Goal: Task Accomplishment & Management: Use online tool/utility

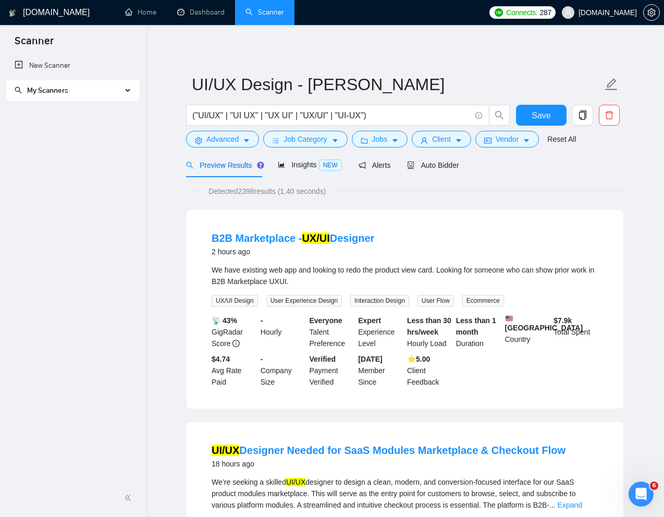
click at [261, 17] on link "Scanner" at bounding box center [265, 12] width 39 height 9
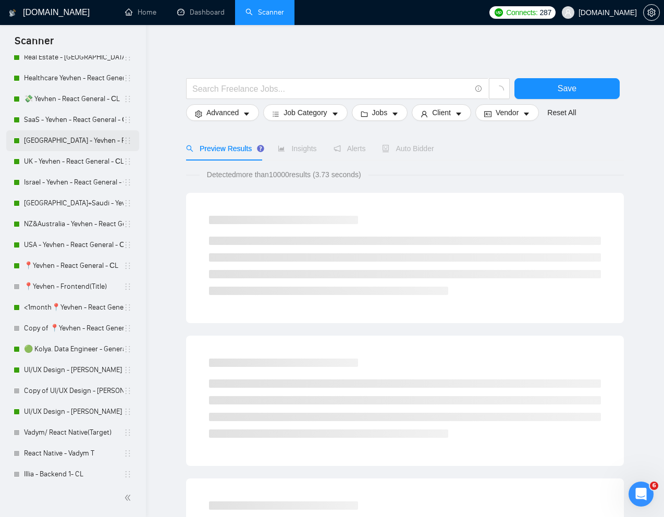
scroll to position [185, 0]
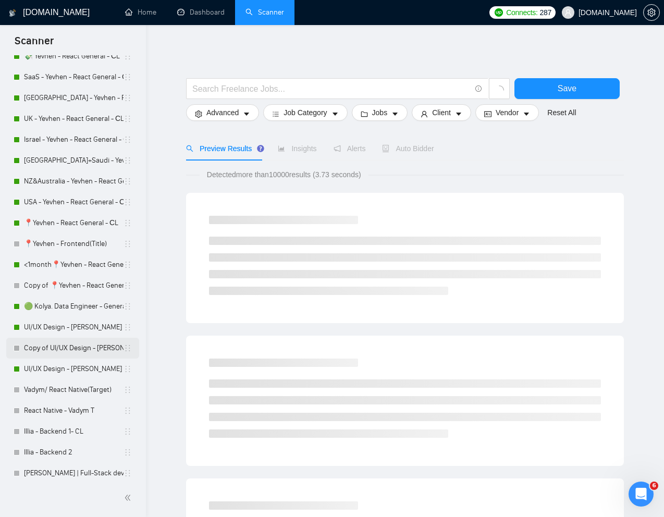
click at [55, 347] on link "Copy of UI/UX Design - [PERSON_NAME]" at bounding box center [74, 348] width 100 height 21
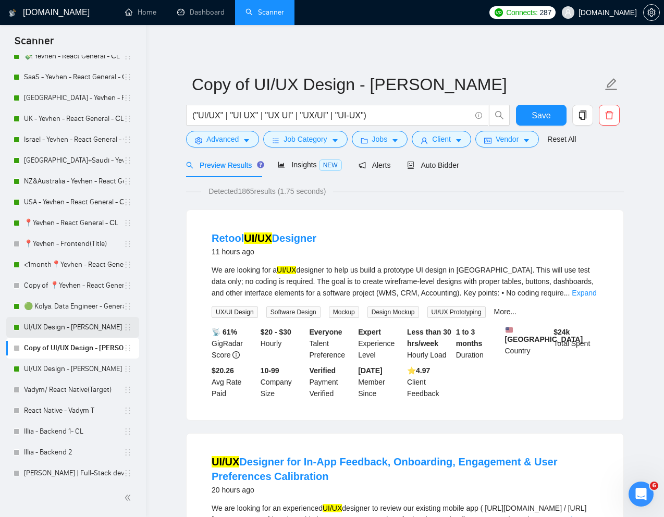
click at [50, 326] on link "UI/UX Design - [PERSON_NAME]" at bounding box center [74, 327] width 100 height 21
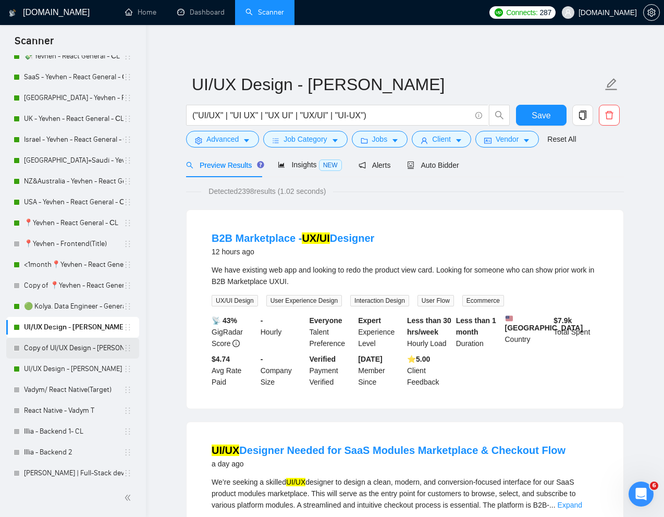
click at [45, 346] on link "Copy of UI/UX Design - [PERSON_NAME]" at bounding box center [74, 348] width 100 height 21
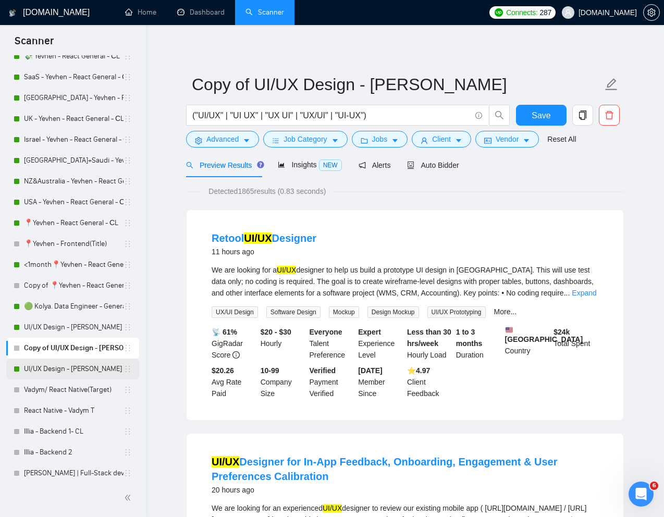
click at [62, 366] on link "UI/UX Design - [PERSON_NAME]" at bounding box center [74, 369] width 100 height 21
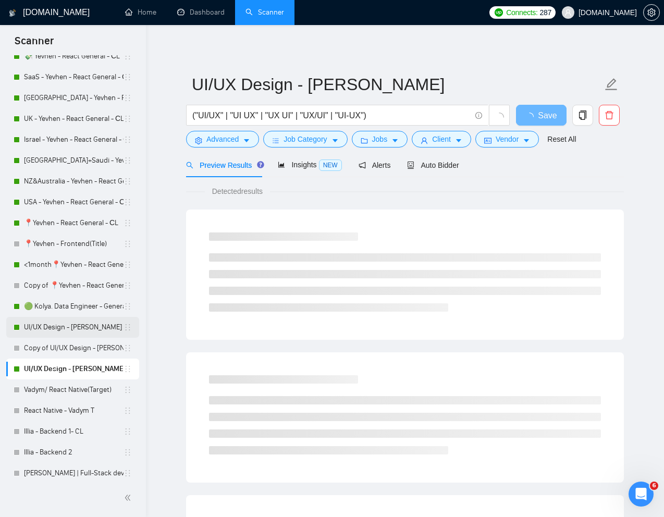
click at [62, 328] on link "UI/UX Design - [PERSON_NAME]" at bounding box center [74, 327] width 100 height 21
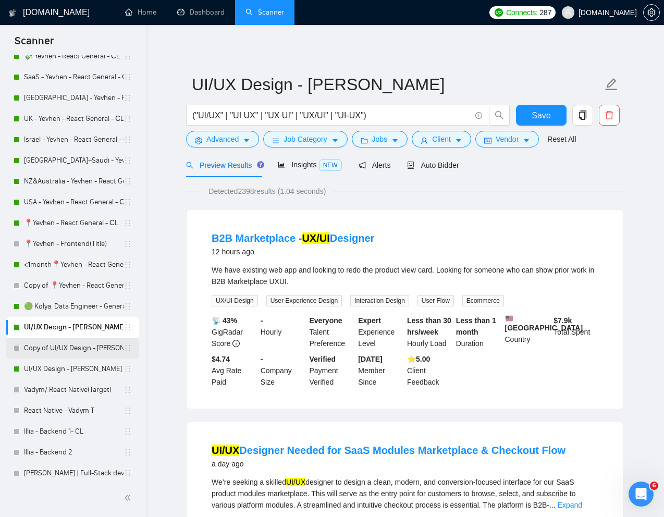
click at [55, 350] on link "Copy of UI/UX Design - [PERSON_NAME]" at bounding box center [74, 348] width 100 height 21
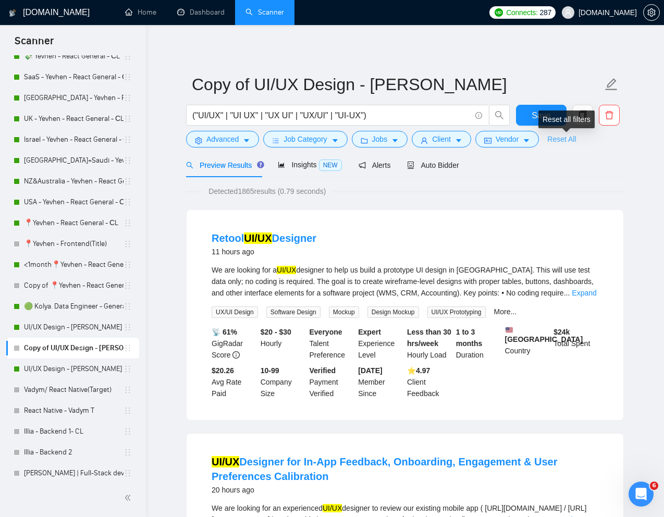
click at [499, 141] on link "Reset All" at bounding box center [561, 138] width 29 height 11
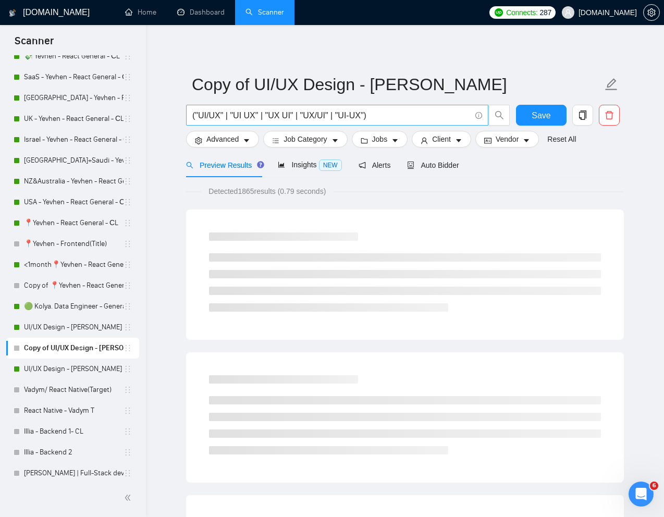
click at [449, 116] on input "("UI/UX" | "UI UX" | "UX UI" | "UX/UI" | "UI-UX")" at bounding box center [331, 115] width 278 height 13
paste input "UI/UX Designer – Data Visualization & Responsive Design"
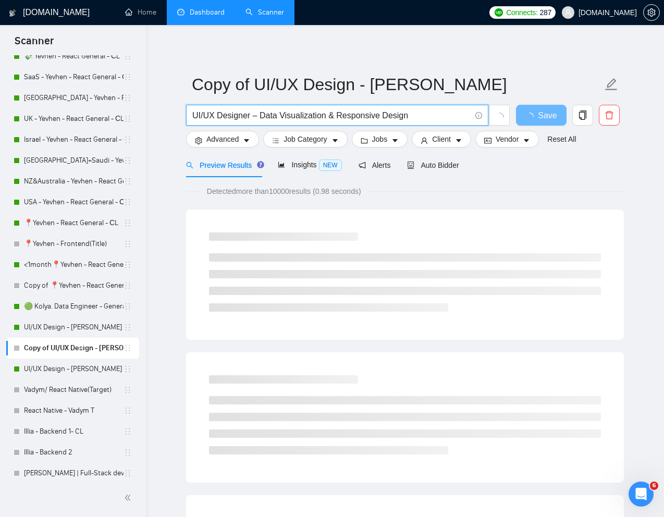
type input "UI/UX Designer – Data Visualization & Responsive Design"
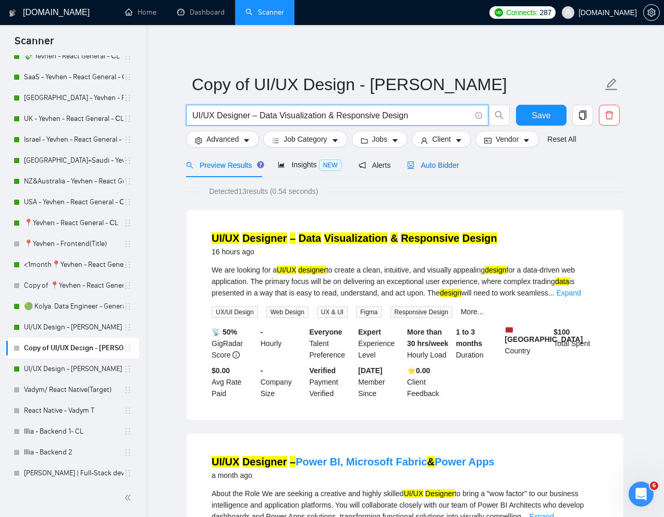
click at [453, 166] on span "Auto Bidder" at bounding box center [433, 165] width 52 height 8
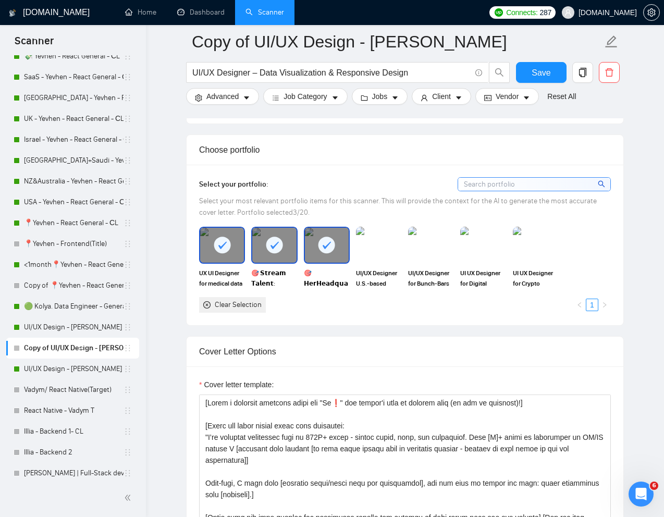
scroll to position [967, 0]
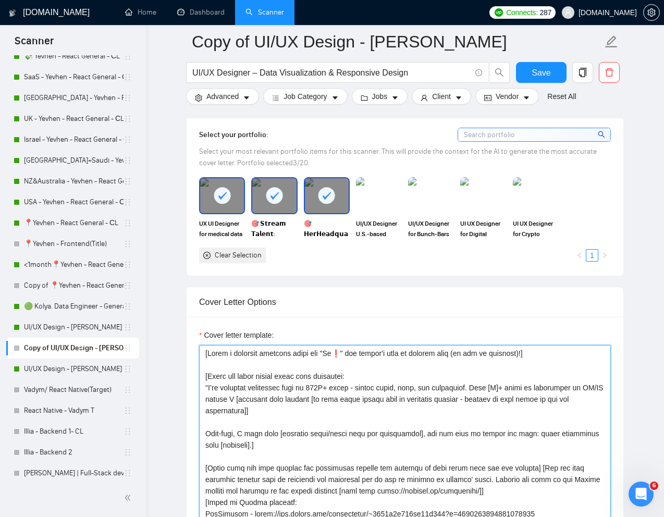
click at [442, 404] on textarea "Cover letter template:" at bounding box center [405, 462] width 412 height 235
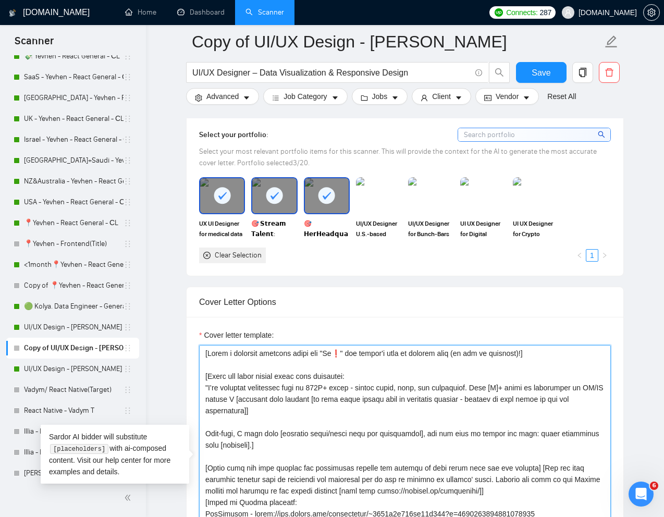
paste textarea "Lorem ips do sita cons - adip e seddo eiu] [Tempo inc utlab etdolo magna aliq e…"
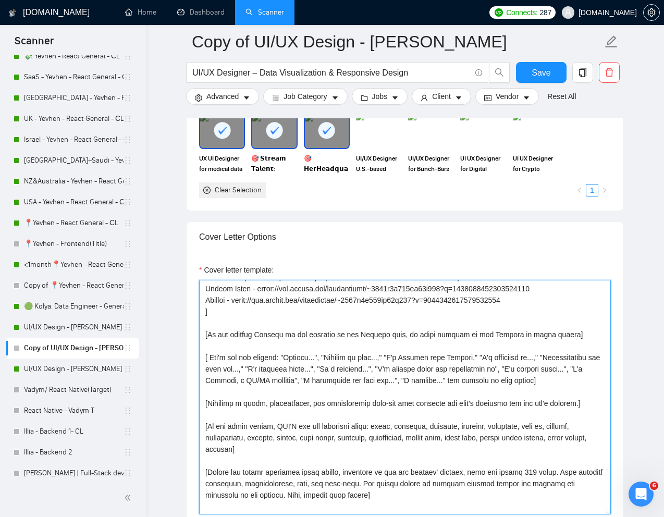
scroll to position [191, 0]
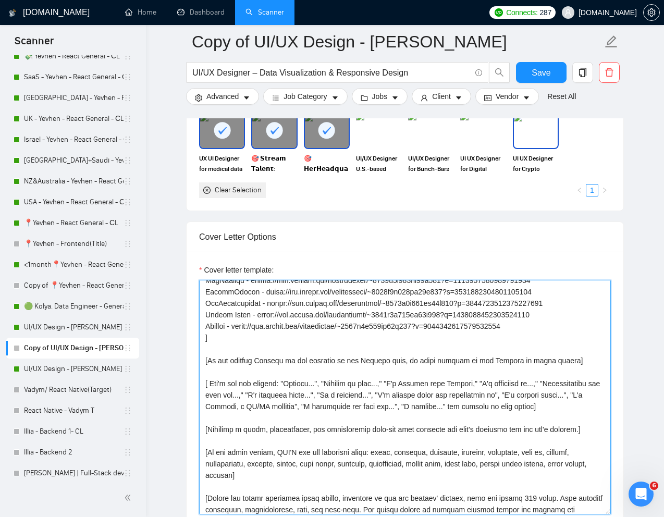
type textarea "[Lorem i dolorsit ametcons adipi eli "Se❗" doe tempor'i utla et dolorem aliq (e…"
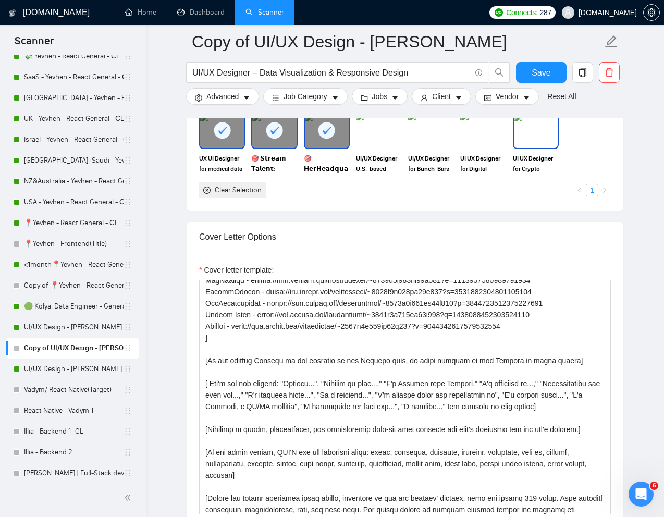
click at [499, 138] on img at bounding box center [536, 130] width 44 height 34
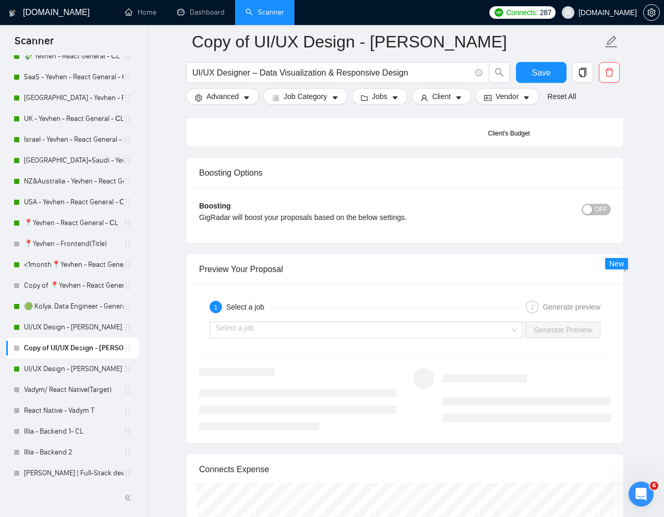
scroll to position [1803, 0]
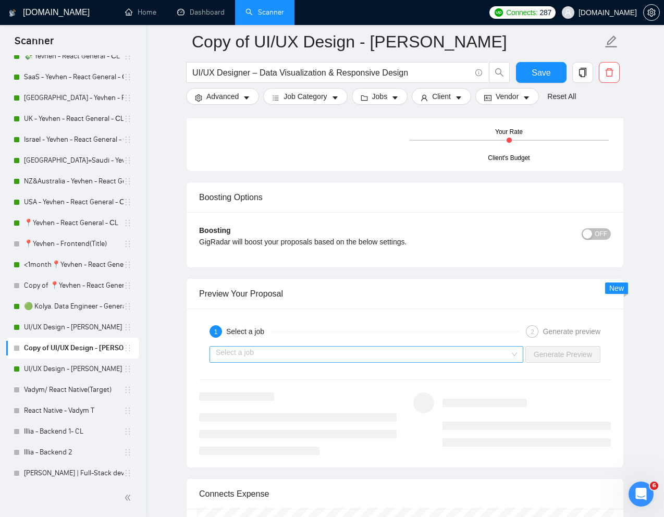
click at [454, 355] on input "search" at bounding box center [363, 355] width 294 height 16
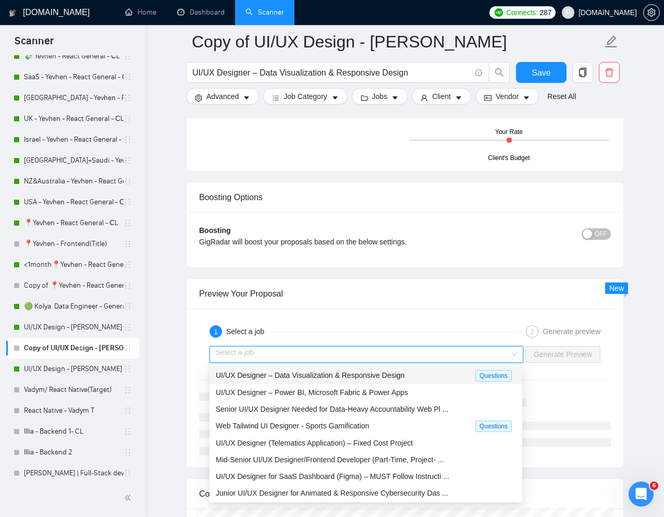
click at [392, 374] on span "UI/UX Designer – Data Visualization & Responsive Design" at bounding box center [310, 375] width 189 height 8
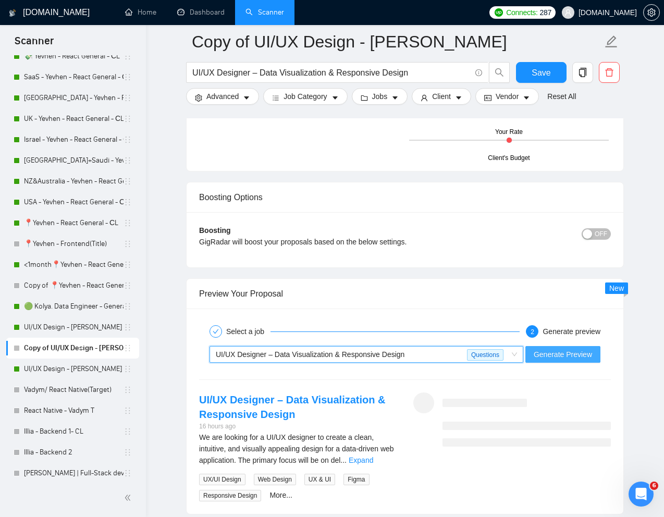
click at [499, 357] on span "Generate Preview" at bounding box center [563, 354] width 58 height 11
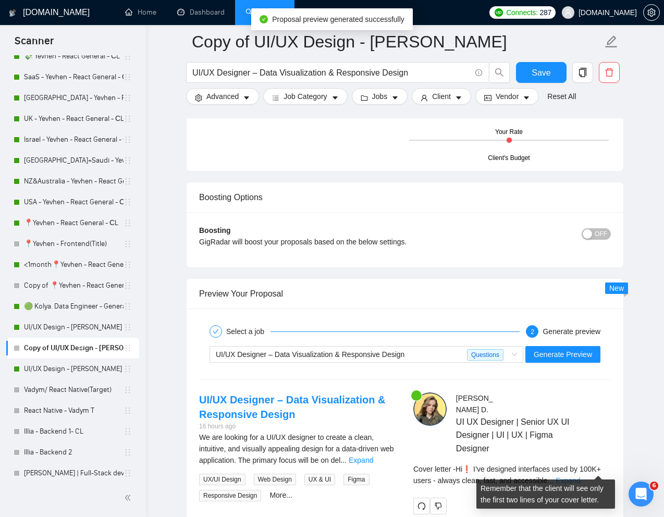
click at [499, 433] on link "Expand" at bounding box center [568, 481] width 25 height 8
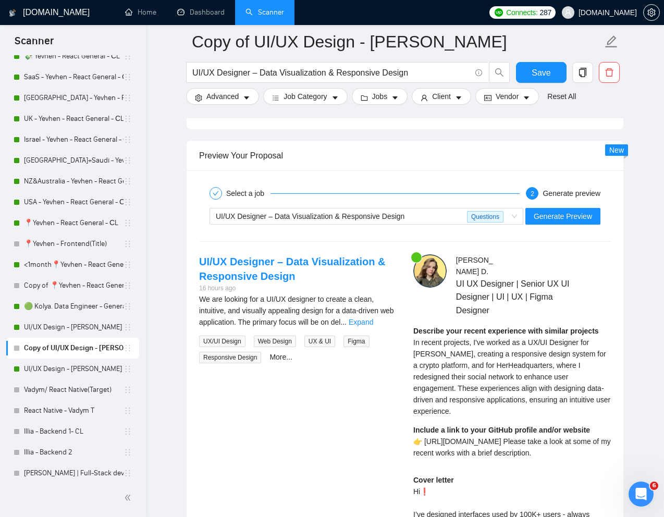
scroll to position [1948, 0]
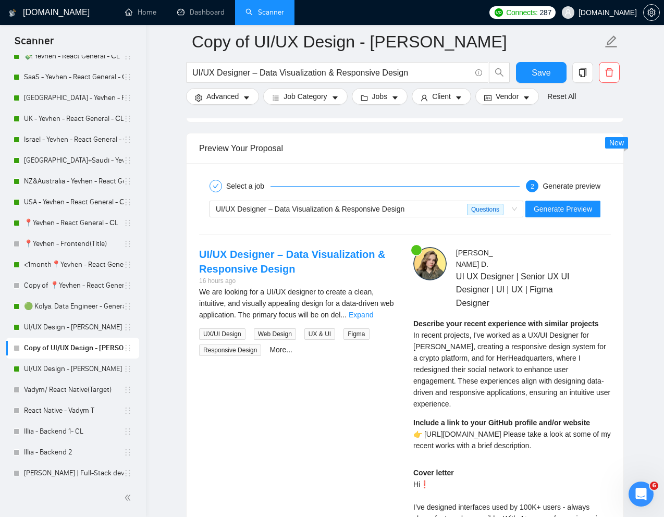
drag, startPoint x: 556, startPoint y: 438, endPoint x: 424, endPoint y: 424, distance: 133.2
click at [424, 424] on div "Include a link to your GitHub profile and/or website 👉 [URL][DOMAIN_NAME] Pleas…" at bounding box center [512, 434] width 198 height 34
copy span "ttps://[DOMAIN_NAME][URL] Please take a look at some of my recent works with a …"
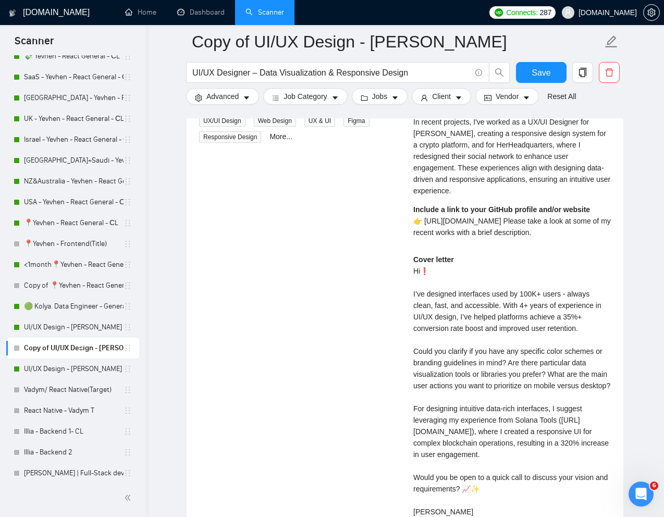
scroll to position [2162, 0]
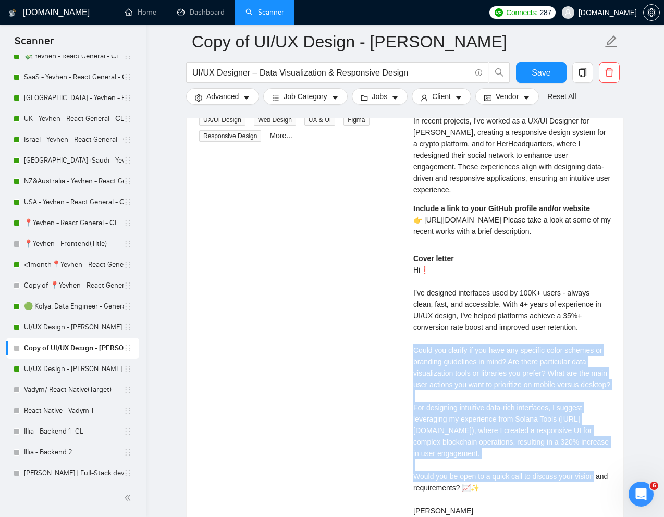
drag, startPoint x: 412, startPoint y: 338, endPoint x: 555, endPoint y: 464, distance: 189.9
click at [499, 433] on div "[PERSON_NAME] UI UX Designer | Senior UX UI Designer | UI | UX | Figma Designer…" at bounding box center [512, 289] width 214 height 512
copy div "Could you clarify if you have any specific color schemes or branding guidelines…"
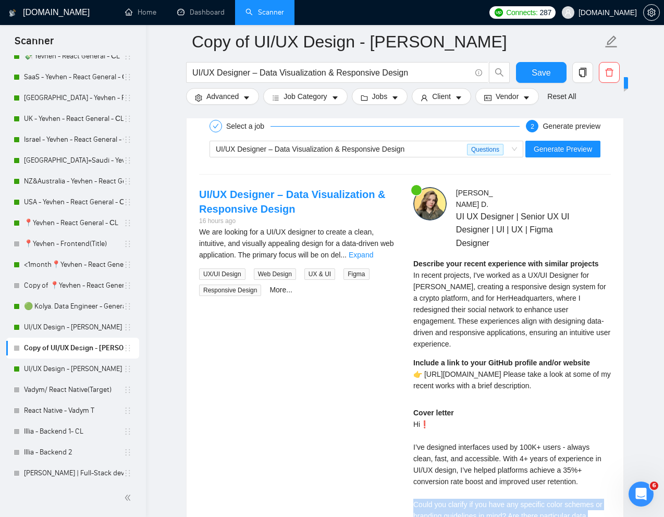
scroll to position [2007, 0]
click at [499, 150] on span "Generate Preview" at bounding box center [563, 149] width 58 height 11
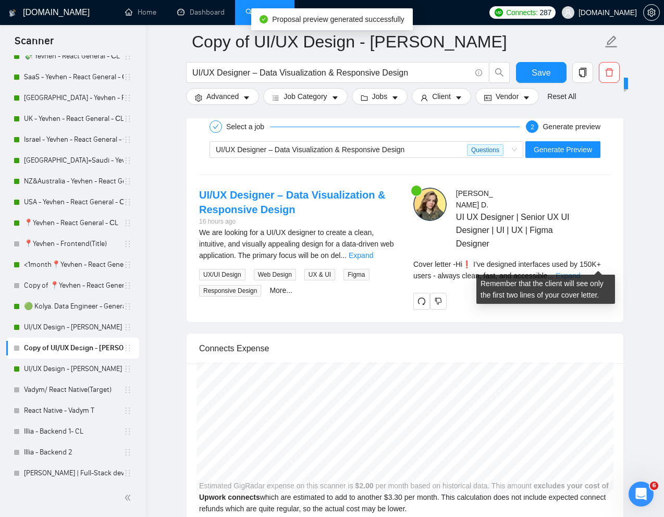
click at [499, 272] on link "Expand" at bounding box center [568, 276] width 25 height 8
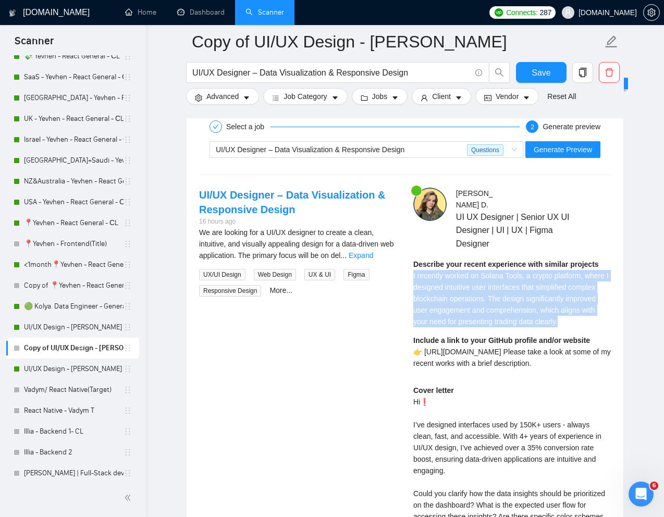
drag, startPoint x: 411, startPoint y: 265, endPoint x: 614, endPoint y: 314, distance: 208.3
click at [499, 314] on div "[PERSON_NAME] UI UX Designer | Senior UX UI Designer | UI | UX | Figma Designer…" at bounding box center [512, 421] width 214 height 466
copy span "I recently worked on Solana Tools, a crypto platform, where I designed intuitiv…"
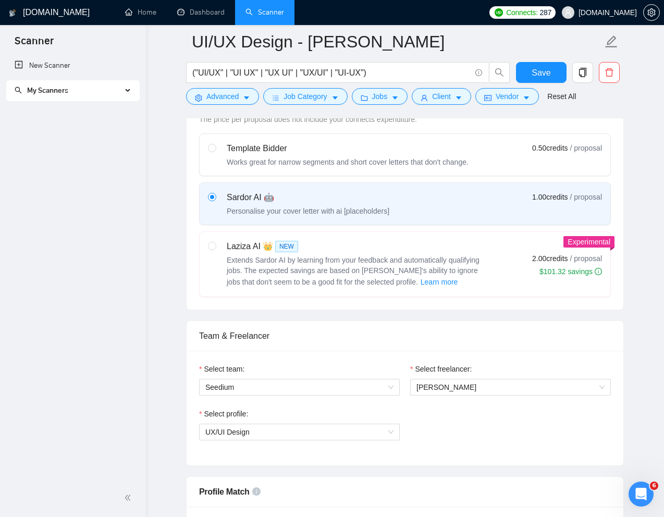
scroll to position [275, 0]
click at [265, 13] on link "Scanner" at bounding box center [265, 12] width 39 height 9
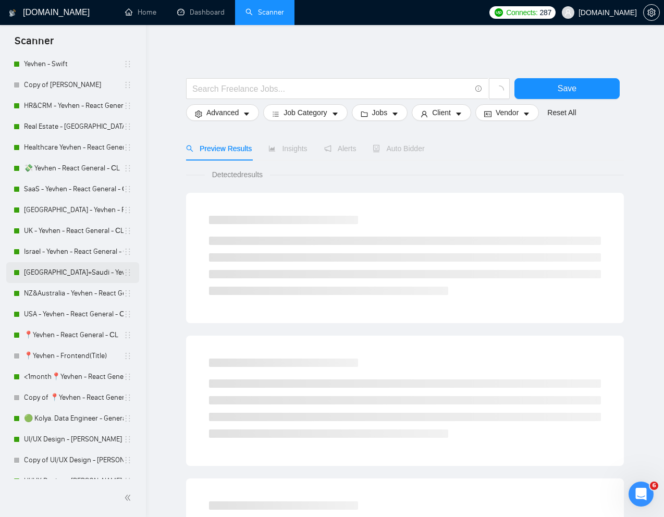
scroll to position [138, 0]
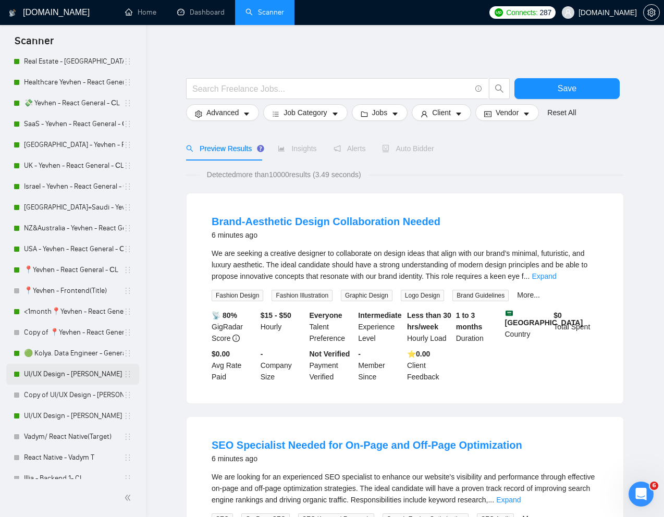
click at [63, 374] on link "UI/UX Design - [PERSON_NAME]" at bounding box center [74, 374] width 100 height 21
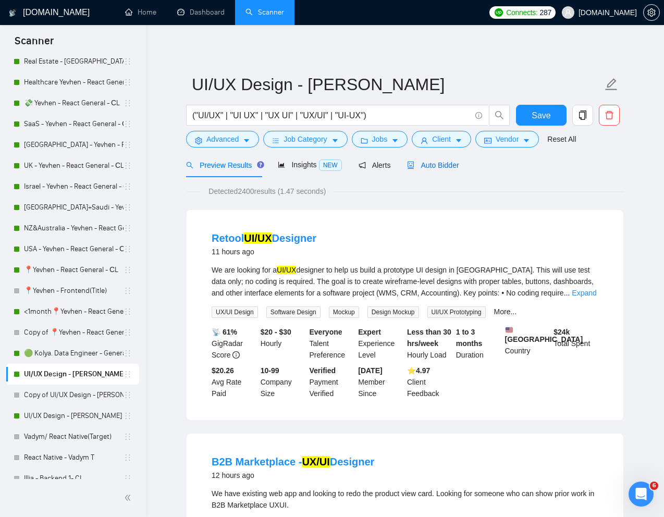
click at [445, 169] on span "Auto Bidder" at bounding box center [433, 165] width 52 height 8
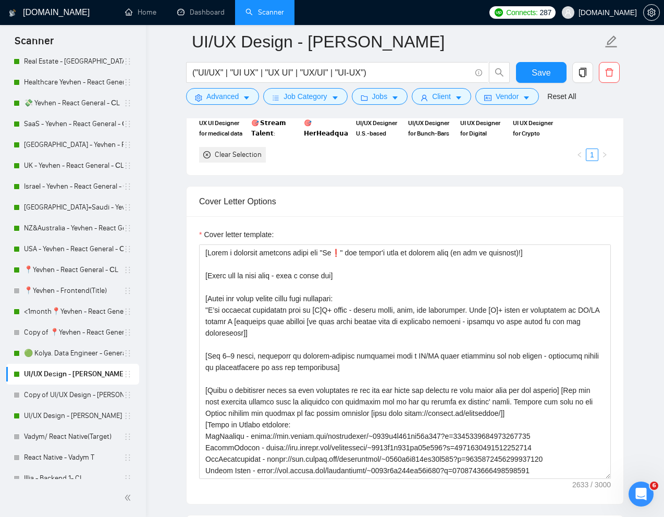
scroll to position [1088, 0]
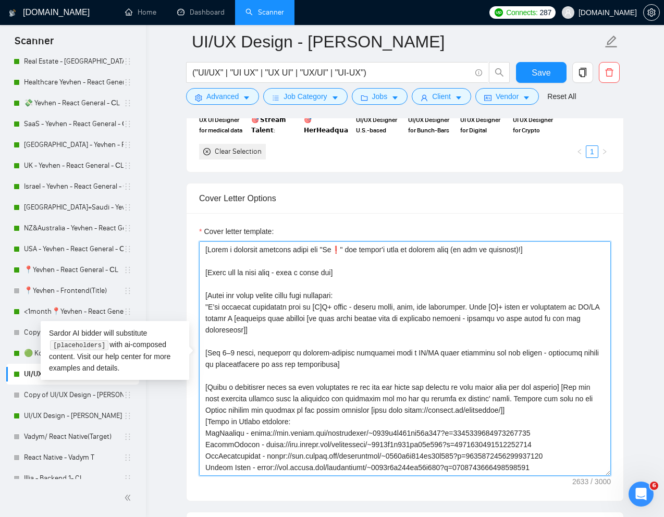
click at [388, 335] on textarea "Cover letter template:" at bounding box center [405, 358] width 412 height 235
